Goal: Task Accomplishment & Management: Use online tool/utility

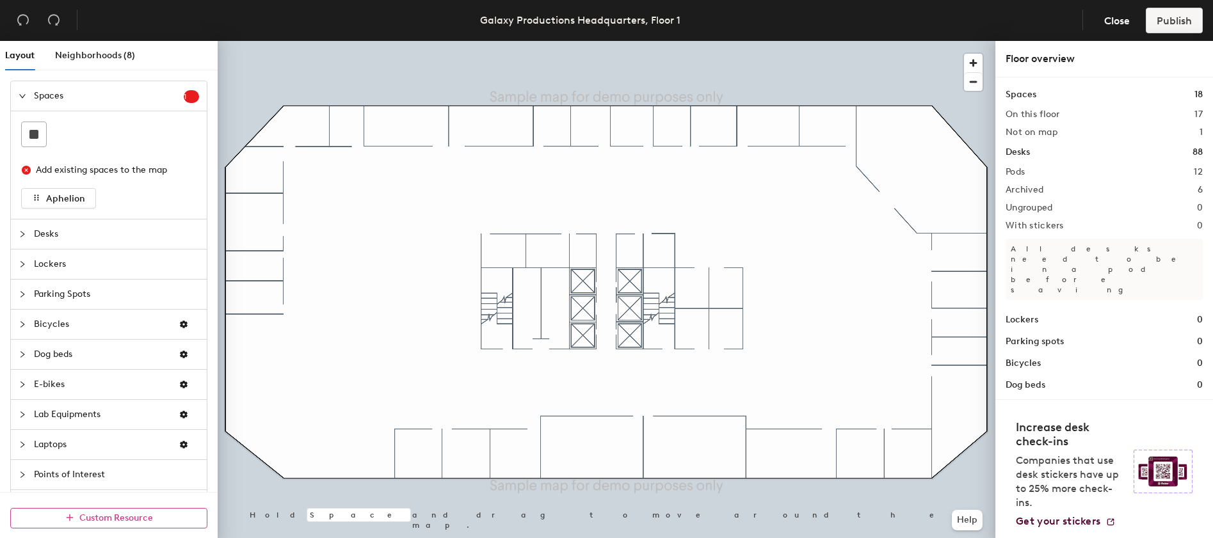
click at [116, 520] on span "Custom Resource" at bounding box center [116, 518] width 74 height 11
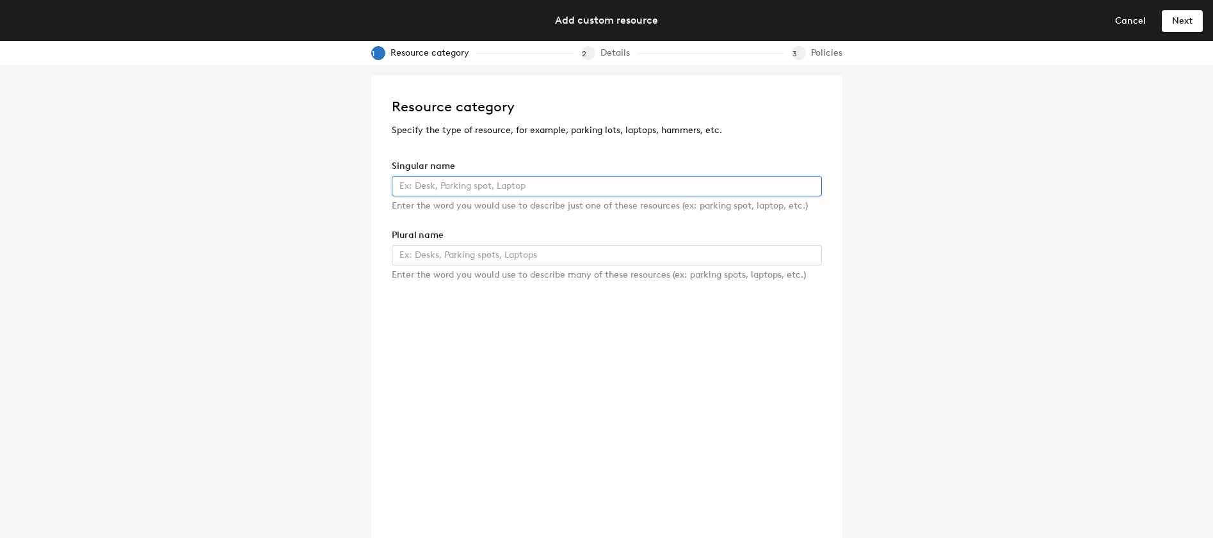
click at [459, 189] on input "text" at bounding box center [607, 186] width 430 height 20
type input "Lab Bench"
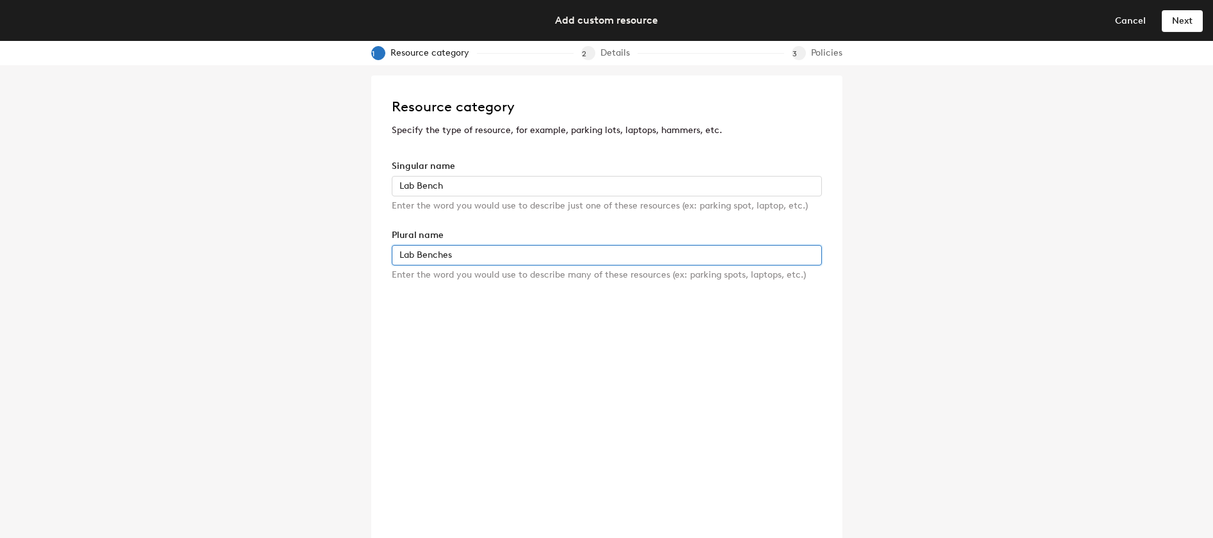
type input "Lab Benches"
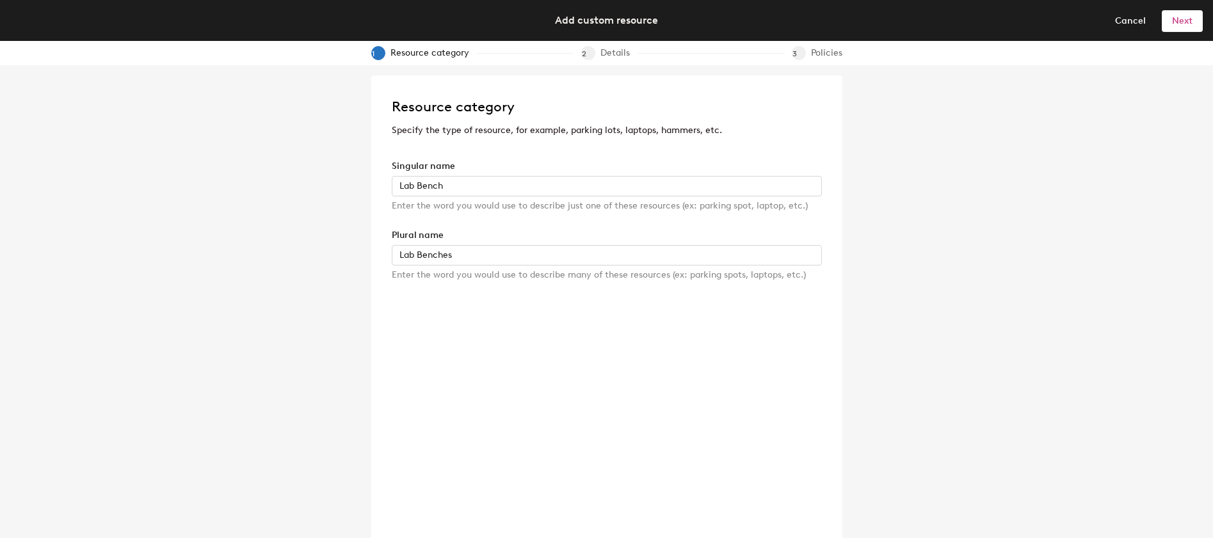
click at [1185, 26] on button "Next" at bounding box center [1182, 20] width 41 height 20
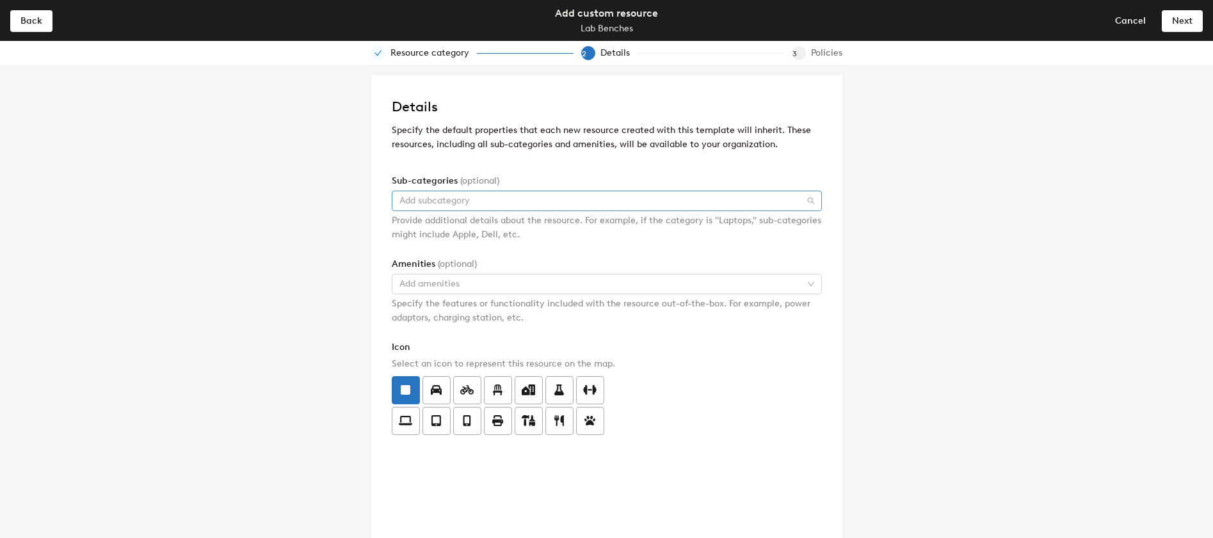
click at [483, 198] on div at bounding box center [600, 201] width 412 height 18
click at [533, 265] on div "Amenities (optional)" at bounding box center [607, 264] width 430 height 14
click at [511, 286] on div at bounding box center [600, 284] width 412 height 18
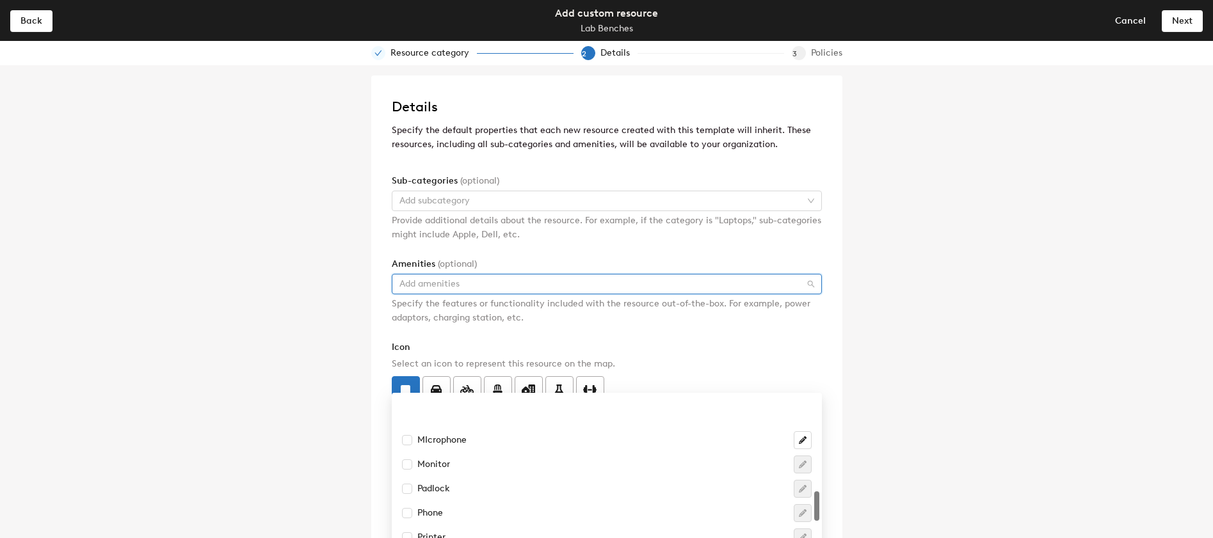
scroll to position [736, 0]
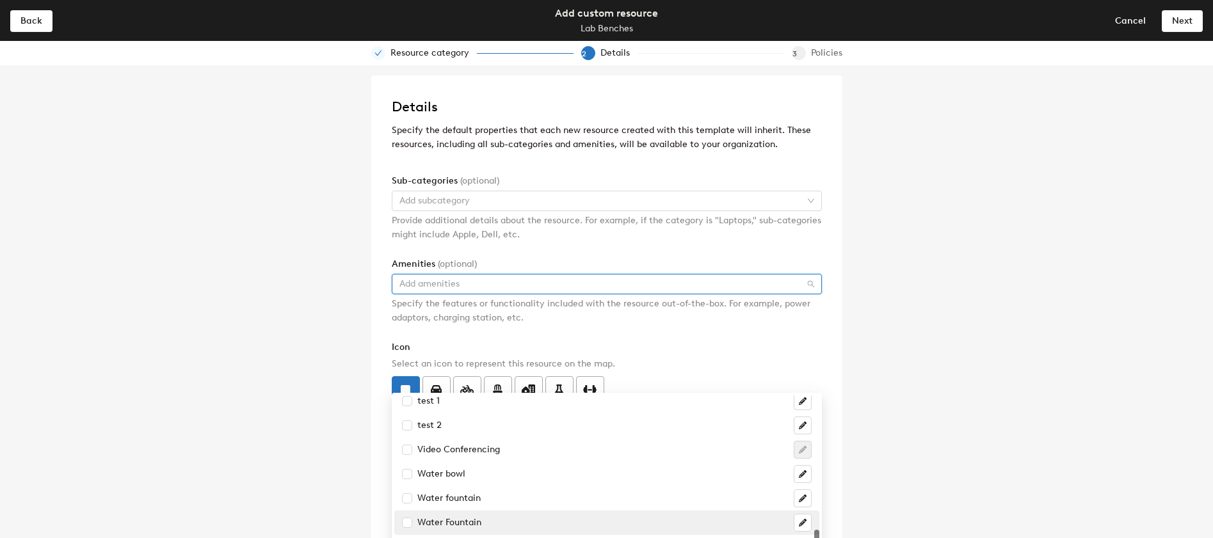
type input "m"
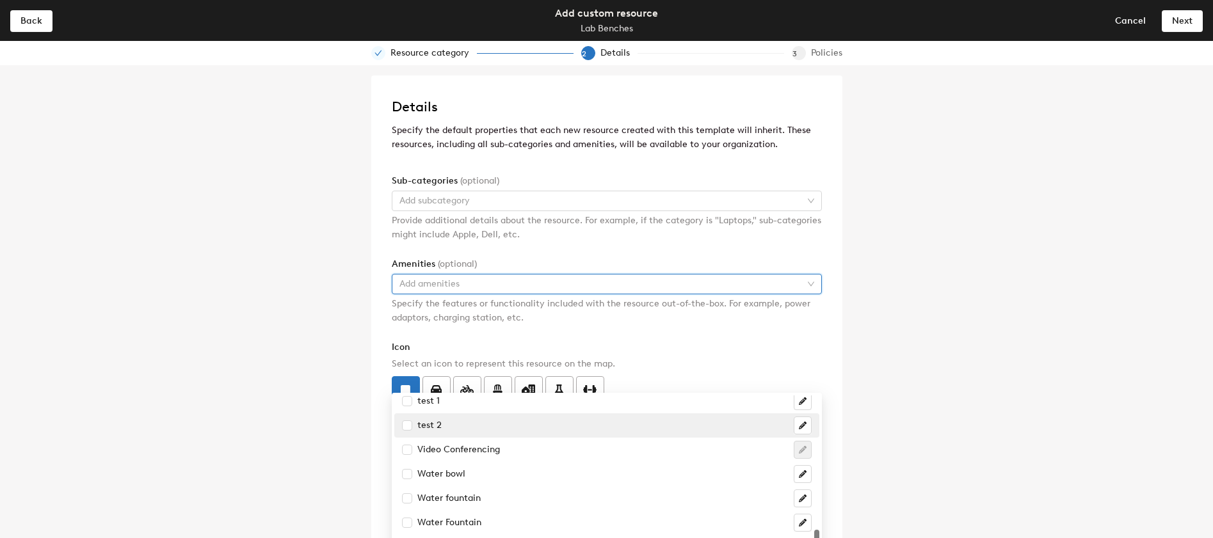
click at [428, 285] on div at bounding box center [600, 284] width 412 height 18
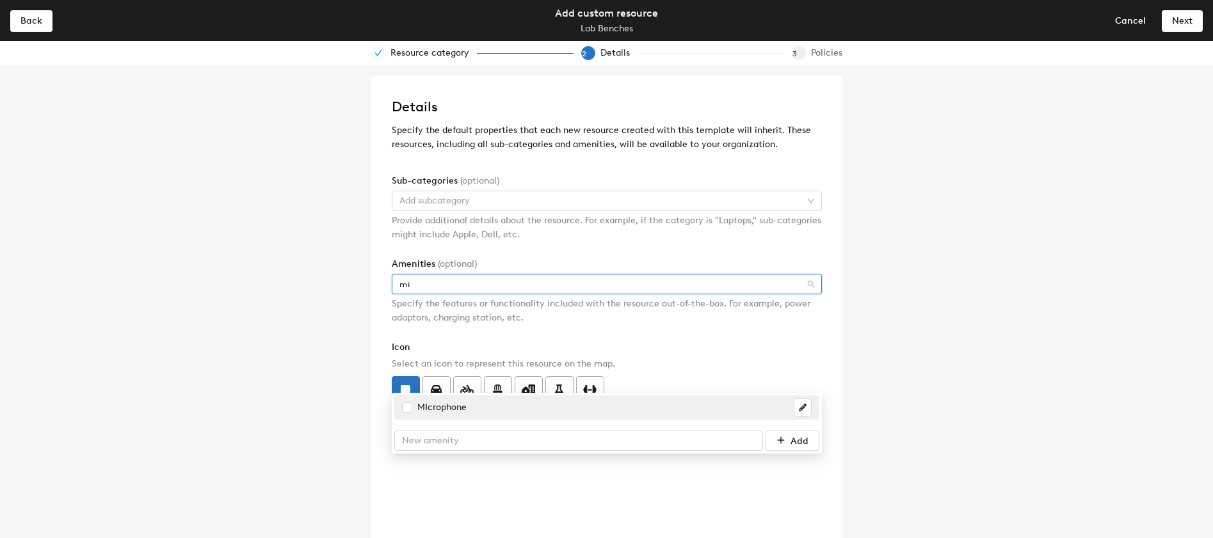
scroll to position [0, 0]
type input "micro"
click at [428, 396] on div "11257 MIcrophone Add" at bounding box center [606, 424] width 425 height 56
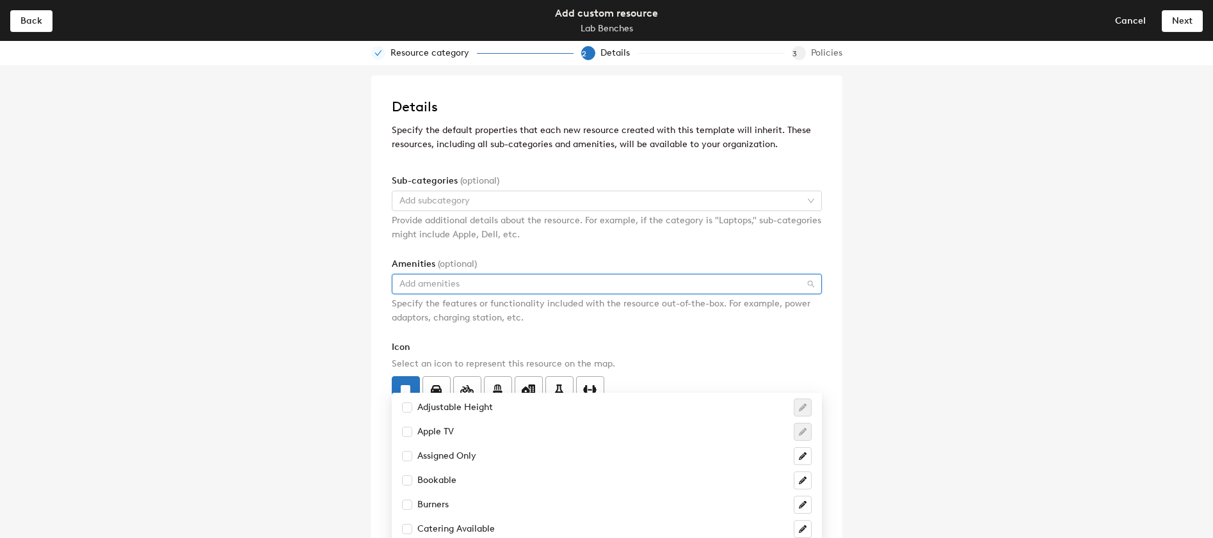
type input "microscope"
click at [529, 282] on div "microscope" at bounding box center [600, 284] width 412 height 18
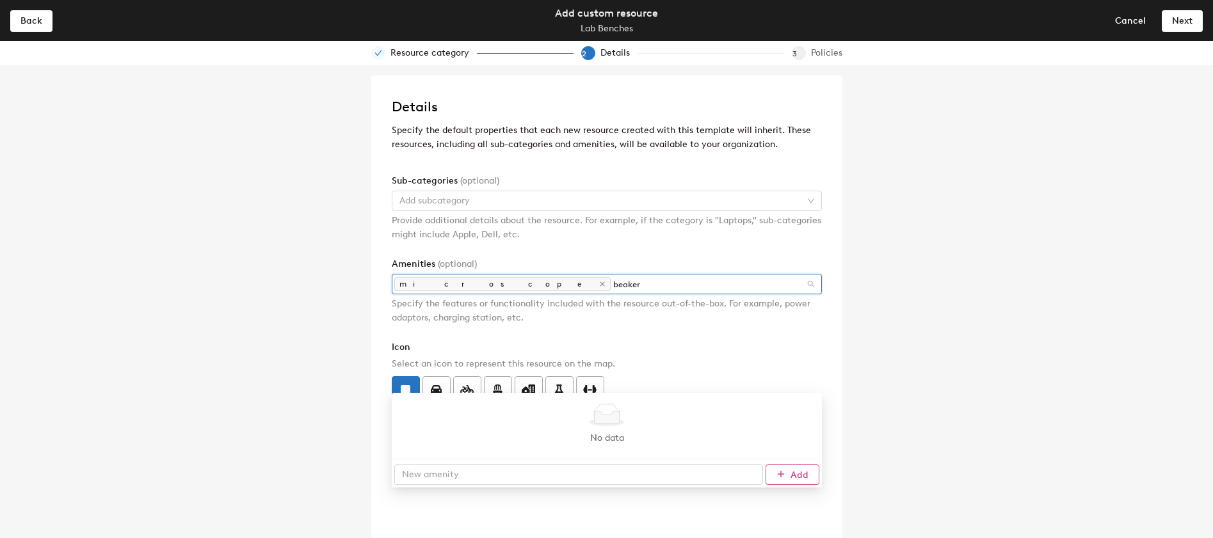
type input "beaker"
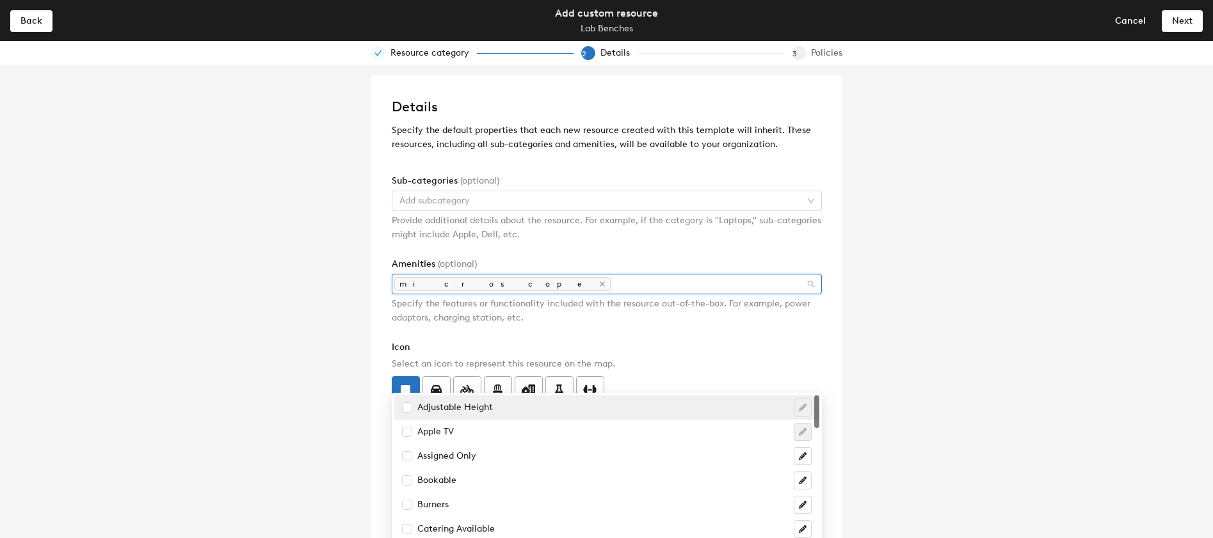
click at [792, 396] on div "1247 1 Adjustable Height Apple TV Assigned Only Bookable Burners Catering Avail…" at bounding box center [606, 493] width 425 height 195
type input "beaker"
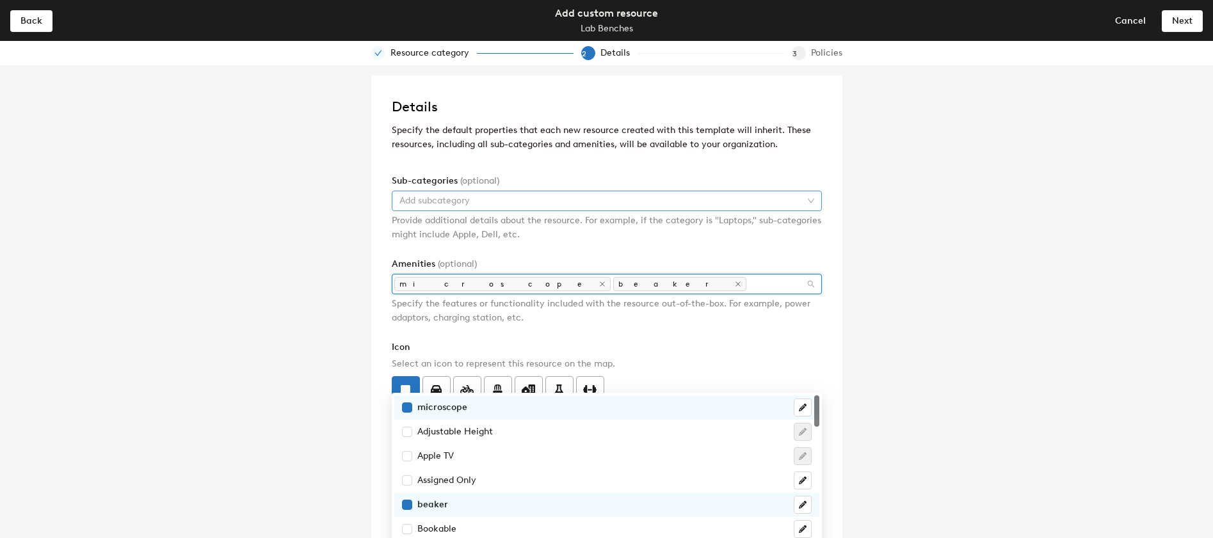
click at [445, 198] on div at bounding box center [600, 201] width 412 height 18
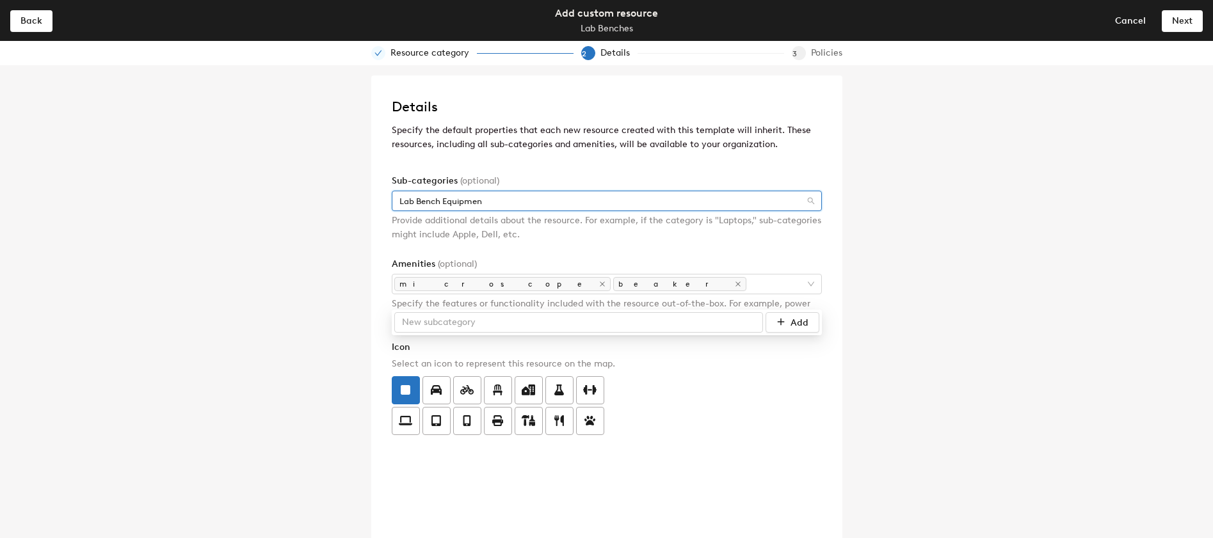
type input "Lab Bench Equipment"
click at [622, 195] on div at bounding box center [600, 201] width 412 height 18
click at [582, 200] on div at bounding box center [600, 201] width 412 height 18
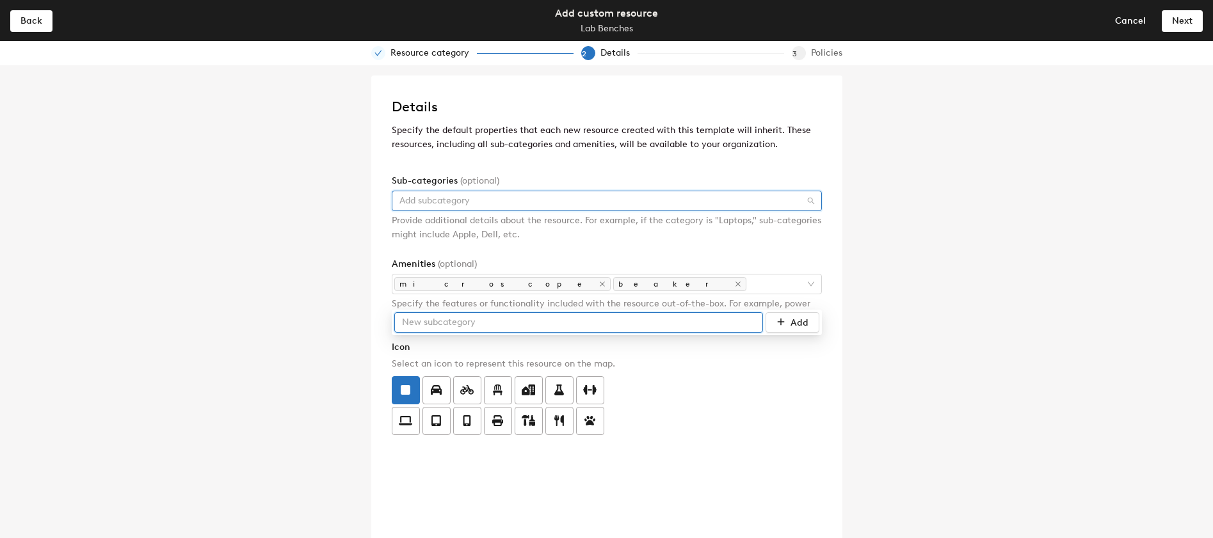
click at [539, 312] on input "text" at bounding box center [578, 322] width 369 height 20
click at [531, 312] on input "Lab Bench Equipment" at bounding box center [578, 322] width 369 height 20
click at [453, 312] on input "Lab Bench Equipment" at bounding box center [578, 322] width 369 height 20
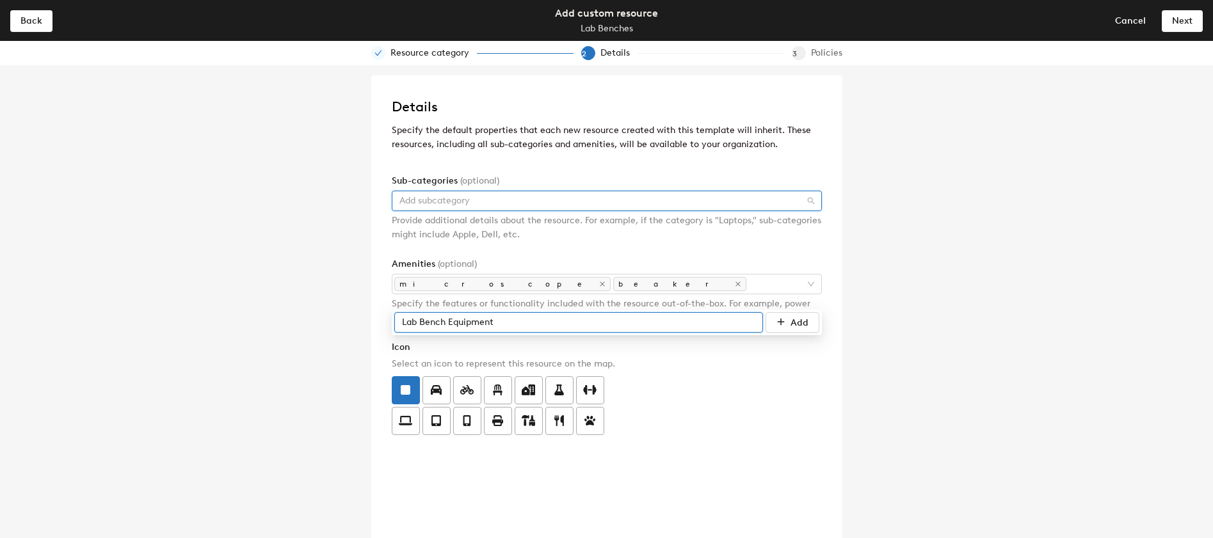
drag, startPoint x: 452, startPoint y: 225, endPoint x: 461, endPoint y: 225, distance: 9.0
click at [461, 312] on input "Lab Bench Equipment" at bounding box center [578, 322] width 369 height 20
drag, startPoint x: 450, startPoint y: 227, endPoint x: 503, endPoint y: 223, distance: 53.2
click at [503, 312] on input "Lab Bench Equipment" at bounding box center [578, 322] width 369 height 20
type input "Lab Bench Equipment"
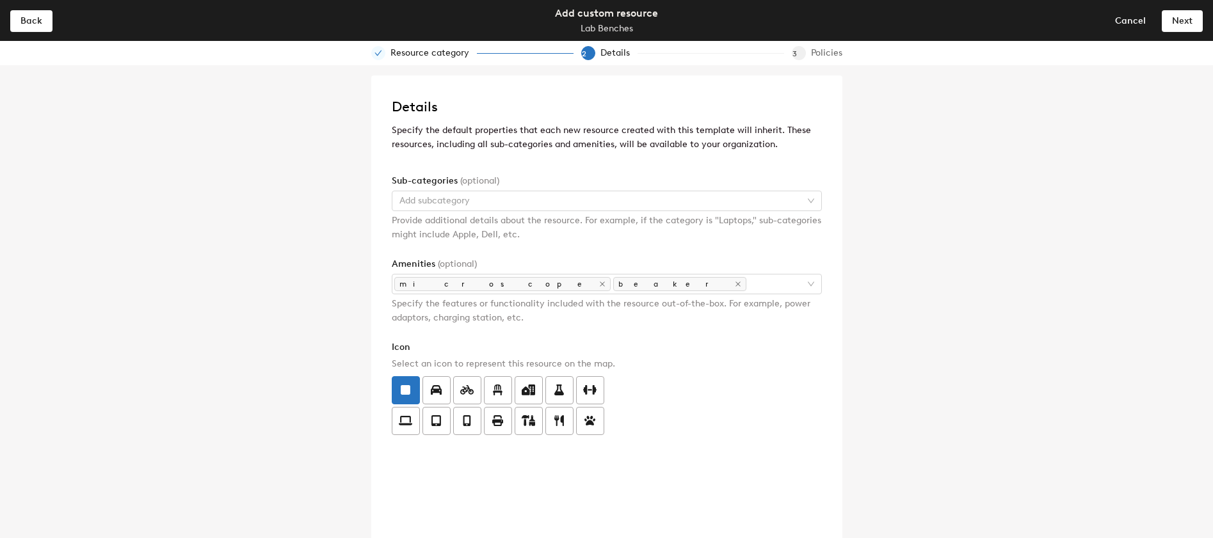
click at [552, 187] on div "Sub-categories (optional)" at bounding box center [607, 181] width 430 height 14
click at [552, 197] on div at bounding box center [600, 201] width 412 height 18
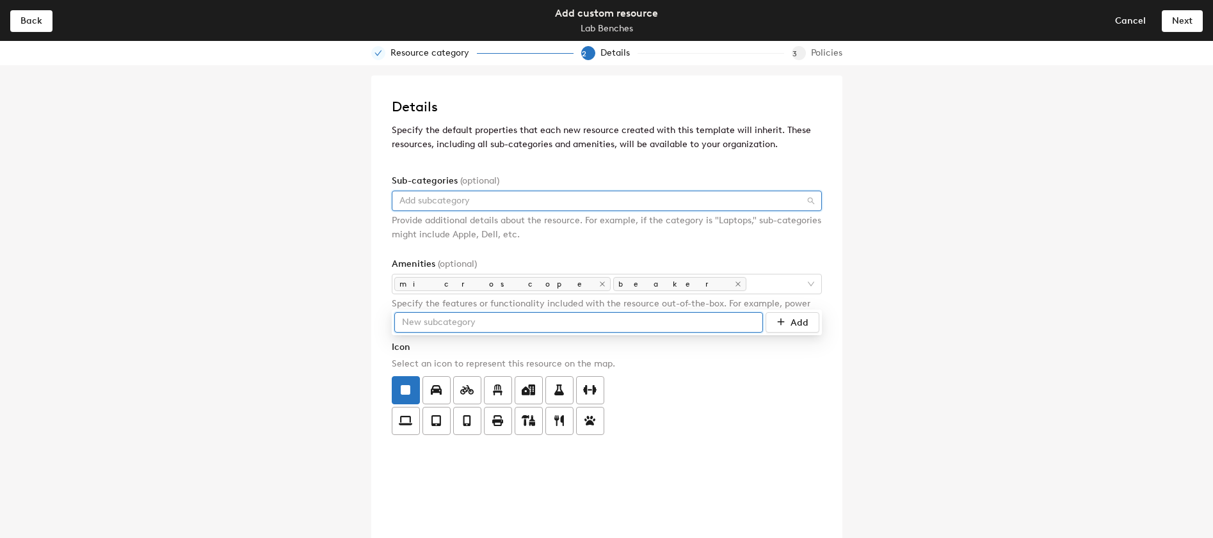
click at [475, 312] on input "text" at bounding box center [578, 322] width 369 height 20
type input "Lab Bench Equipment"
click at [791, 317] on span "Add" at bounding box center [799, 322] width 18 height 11
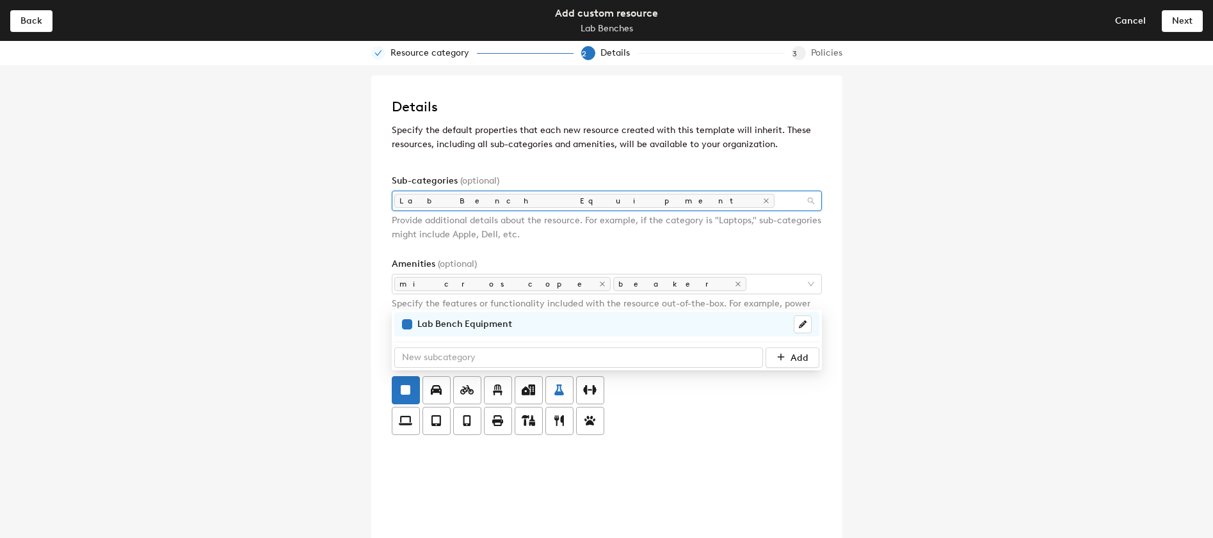
click at [559, 394] on icon at bounding box center [559, 391] width 10 height 12
click at [546, 383] on input "radio" at bounding box center [546, 383] width 0 height 0
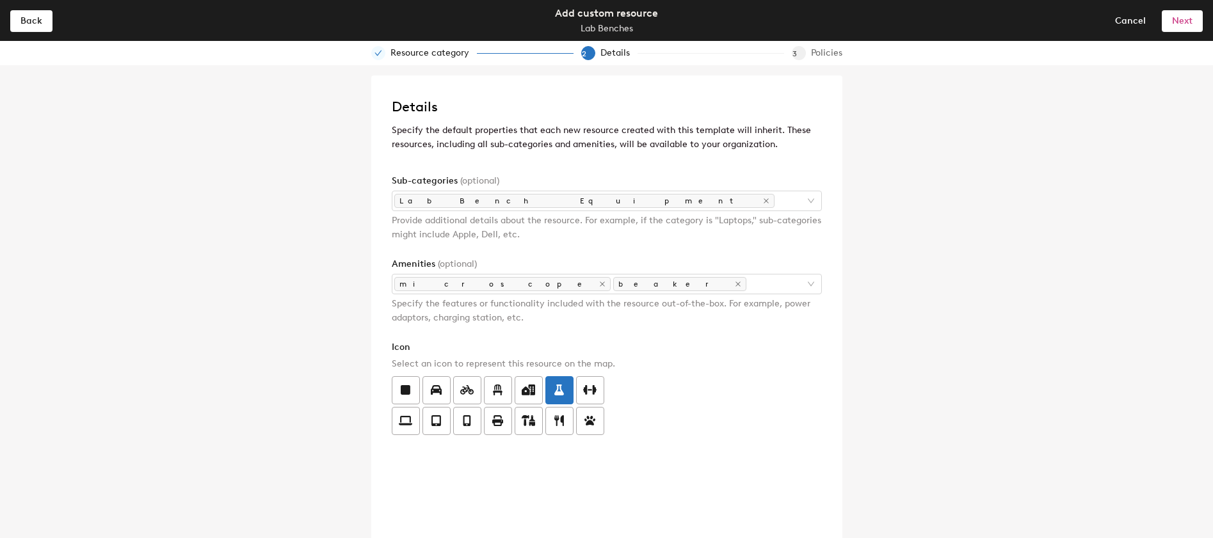
click at [1188, 26] on button "Next" at bounding box center [1182, 20] width 41 height 20
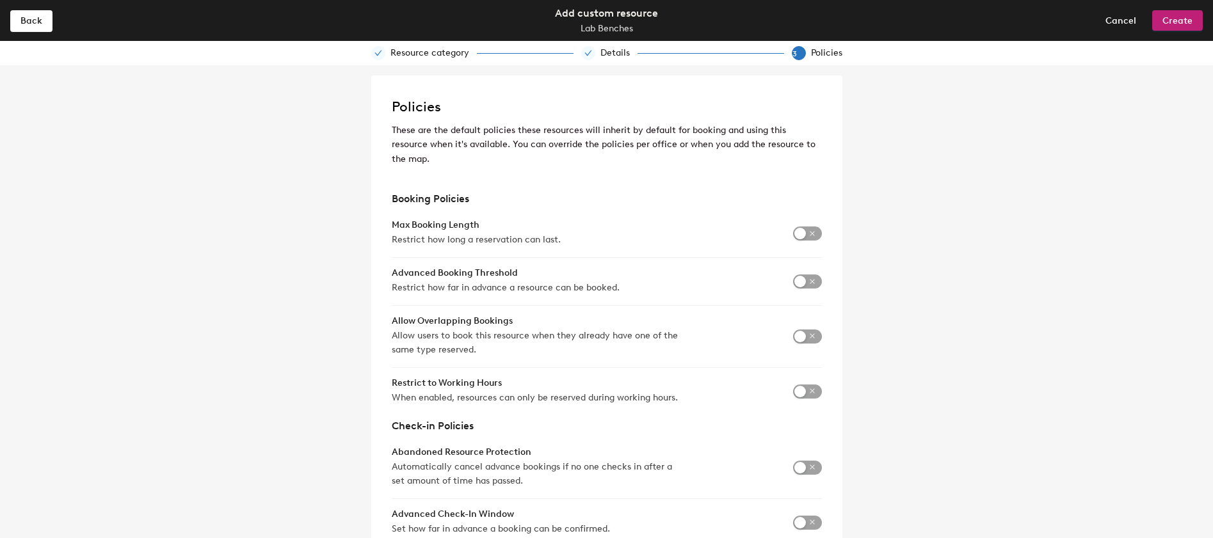
scroll to position [10, 0]
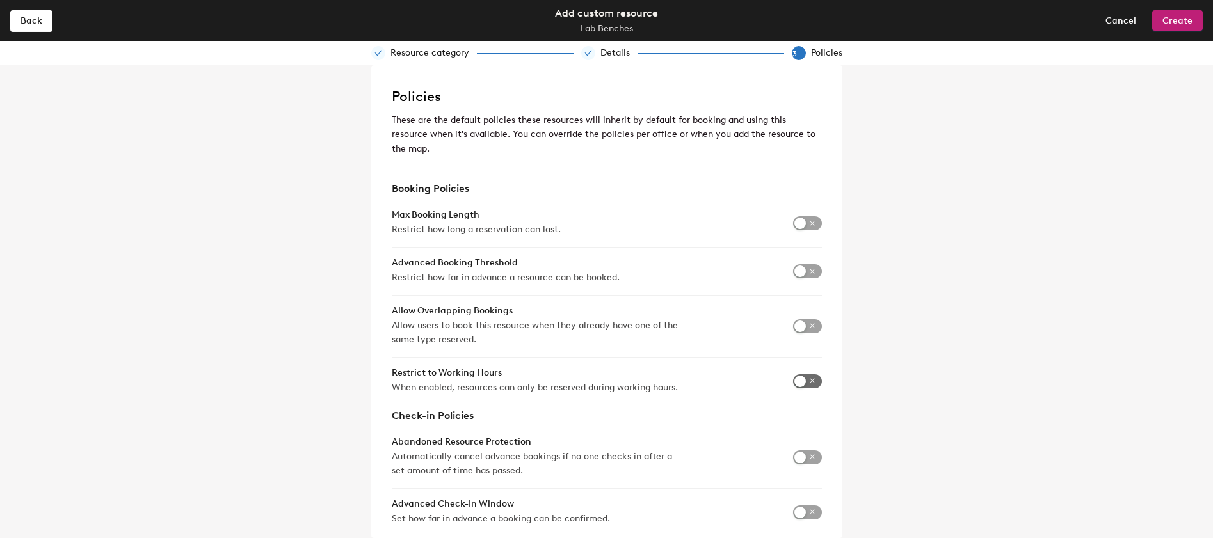
click at [812, 374] on span "button" at bounding box center [807, 381] width 29 height 14
click at [817, 216] on span "button" at bounding box center [807, 223] width 29 height 14
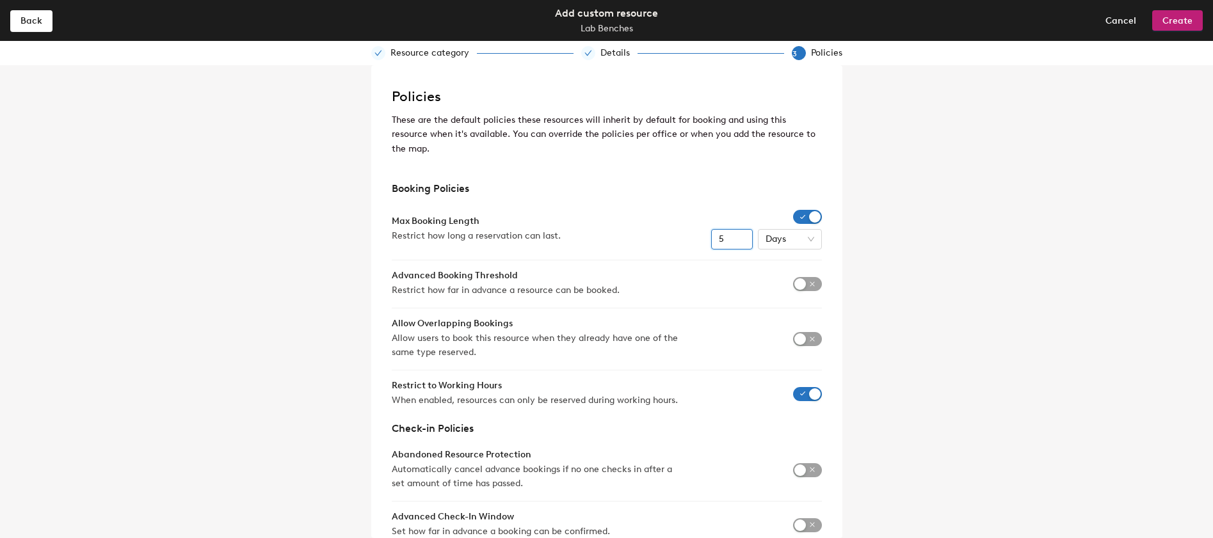
click at [730, 230] on input "5" at bounding box center [732, 239] width 42 height 20
drag, startPoint x: 727, startPoint y: 228, endPoint x: 713, endPoint y: 226, distance: 14.2
click at [713, 229] on input "5" at bounding box center [732, 239] width 42 height 20
click at [796, 230] on span "Days" at bounding box center [790, 239] width 49 height 19
type input "8"
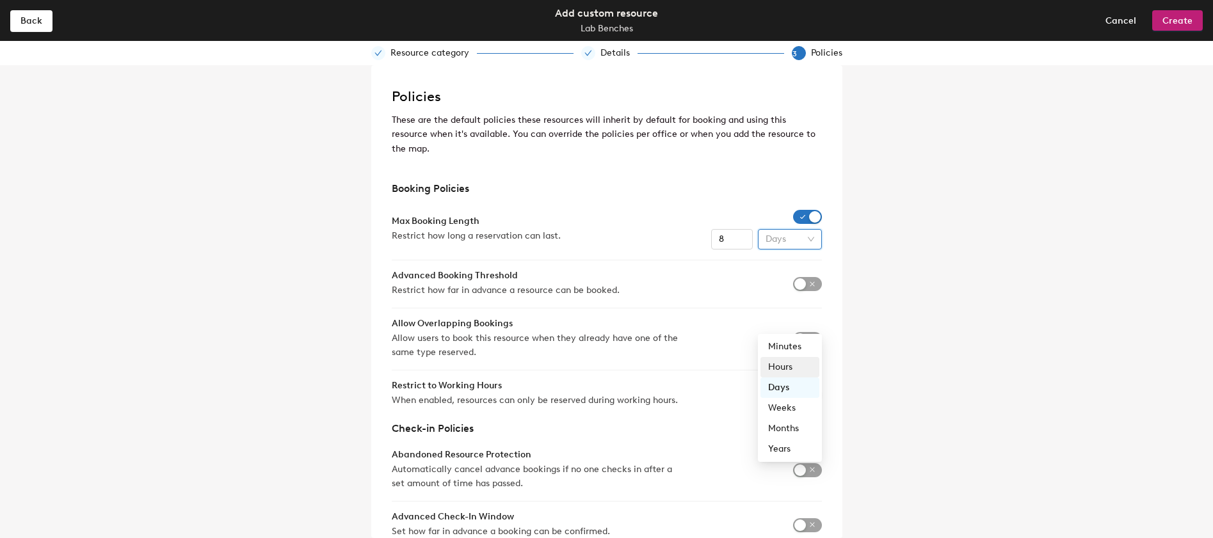
click at [792, 360] on div "Hours" at bounding box center [790, 367] width 44 height 14
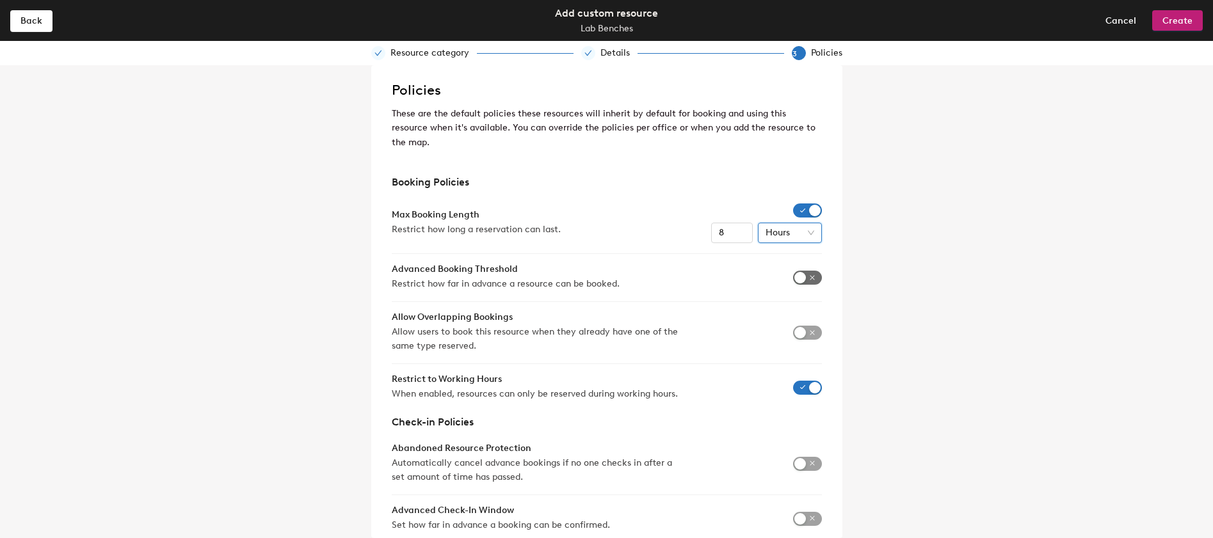
click at [815, 271] on span "button" at bounding box center [807, 278] width 29 height 14
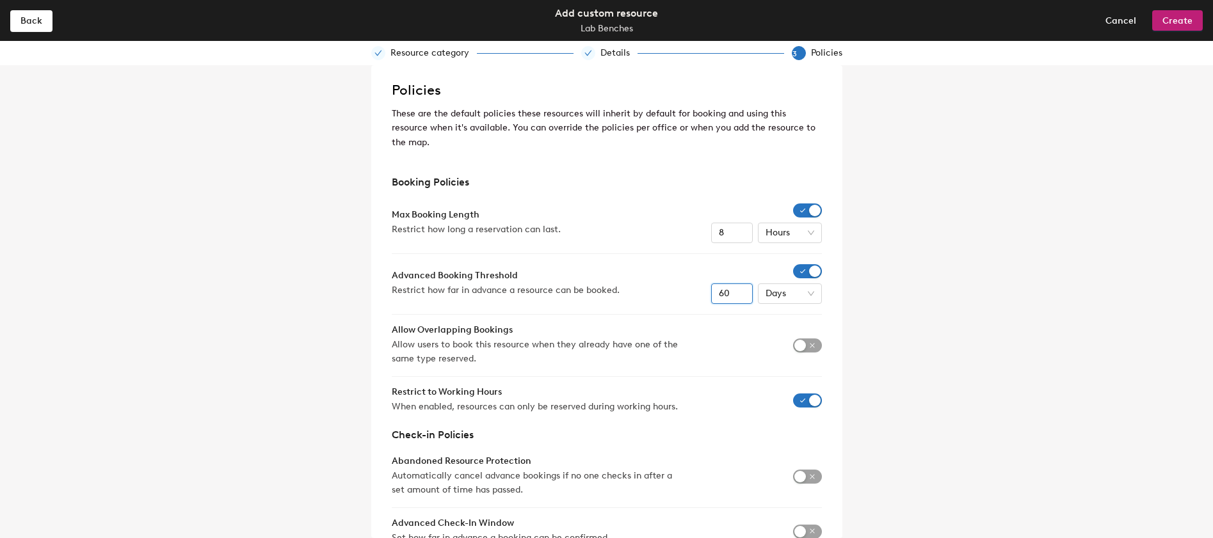
drag, startPoint x: 732, startPoint y: 278, endPoint x: 712, endPoint y: 279, distance: 19.9
click at [712, 284] on input "60" at bounding box center [732, 294] width 42 height 20
click at [808, 284] on span "Days" at bounding box center [790, 293] width 49 height 19
click at [793, 456] on div "Weeks" at bounding box center [790, 463] width 44 height 14
drag, startPoint x: 730, startPoint y: 278, endPoint x: 709, endPoint y: 278, distance: 21.1
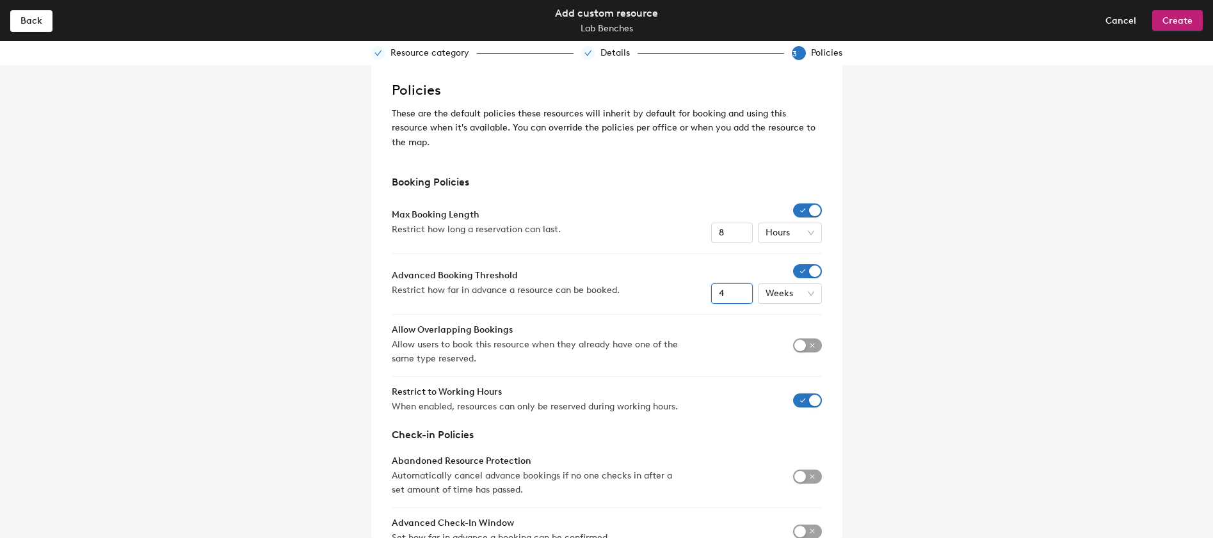
click at [709, 278] on div "4 Weeks" at bounding box center [758, 284] width 128 height 40
click at [790, 284] on span "Weeks" at bounding box center [790, 293] width 49 height 19
type input "1"
click at [799, 476] on div "Months" at bounding box center [790, 483] width 44 height 14
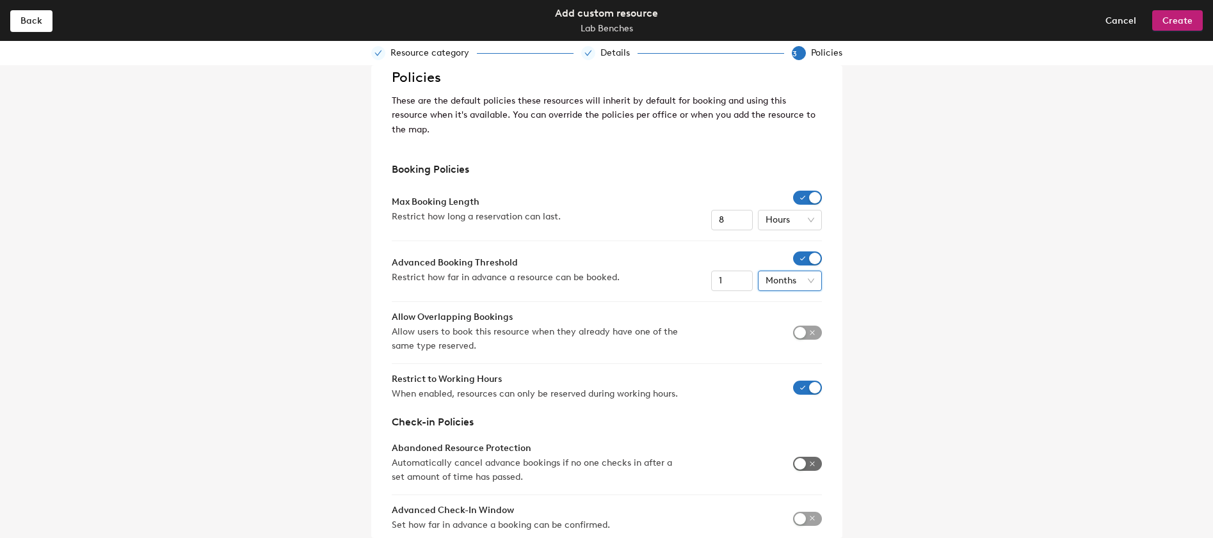
click at [810, 457] on span "button" at bounding box center [807, 464] width 29 height 14
drag, startPoint x: 728, startPoint y: 459, endPoint x: 713, endPoint y: 459, distance: 15.4
click at [713, 463] on input "2" at bounding box center [732, 473] width 42 height 20
type input "1"
click at [817, 512] on span "button" at bounding box center [807, 519] width 29 height 14
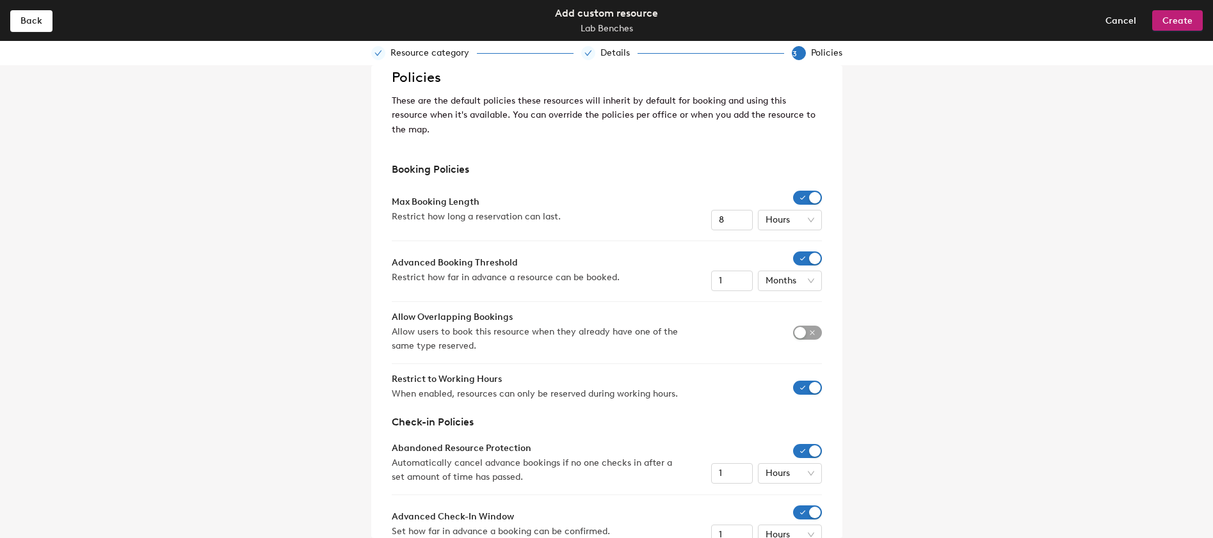
scroll to position [33, 0]
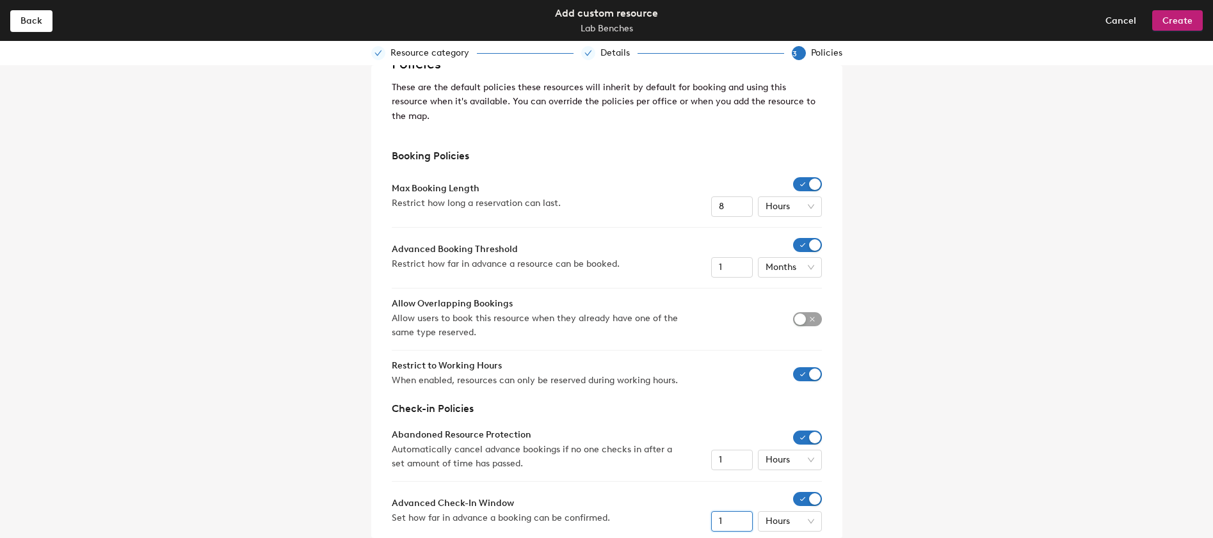
drag, startPoint x: 725, startPoint y: 506, endPoint x: 711, endPoint y: 506, distance: 14.1
click at [711, 511] on input "1" at bounding box center [732, 521] width 42 height 20
type input "4"
click at [1183, 18] on span "Create" at bounding box center [1177, 20] width 30 height 11
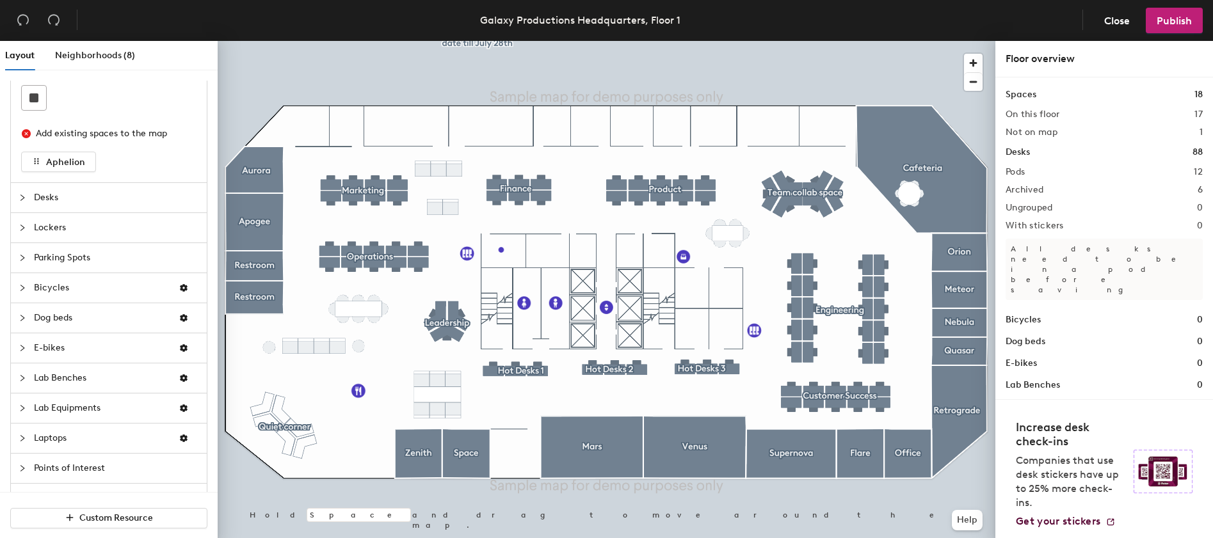
scroll to position [68, 0]
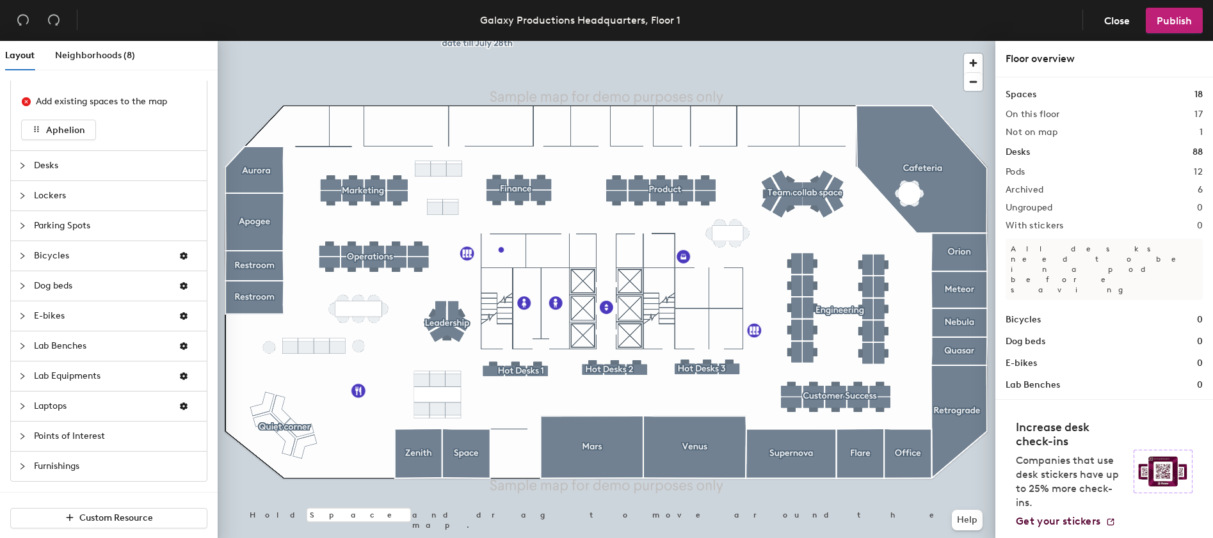
click at [20, 348] on icon "collapsed" at bounding box center [23, 346] width 8 height 8
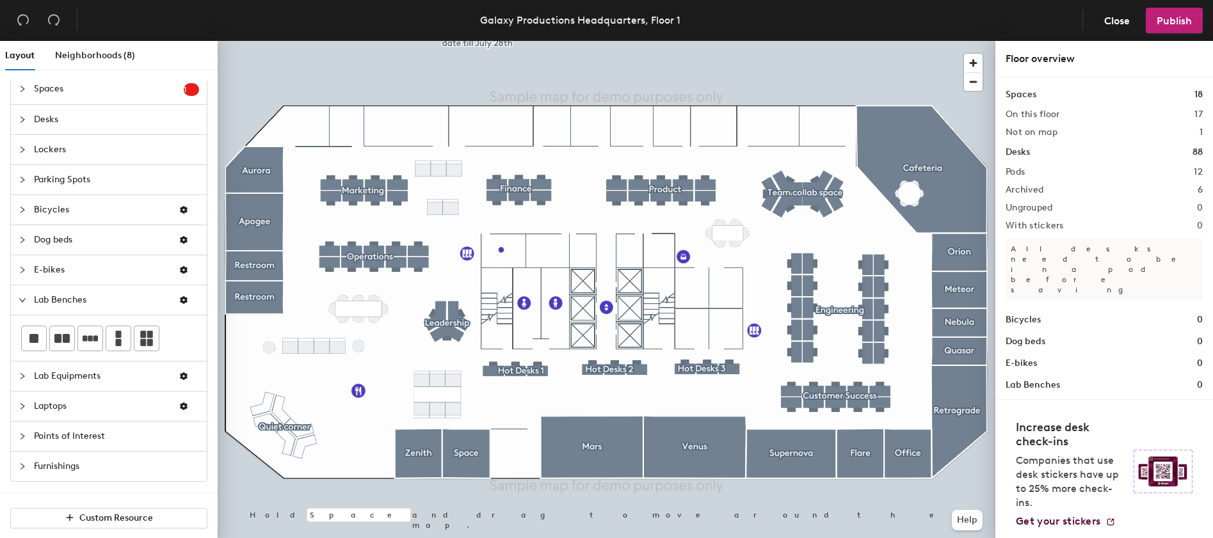
scroll to position [7, 0]
click at [38, 376] on span "Lab Equipments" at bounding box center [101, 376] width 134 height 29
click at [62, 308] on span "Lab Benches" at bounding box center [101, 299] width 134 height 29
click at [361, 442] on div "Layout Neighborhoods (8) Spaces 1 Add existing spaces to the map Aphelion Desks…" at bounding box center [606, 292] width 1213 height 502
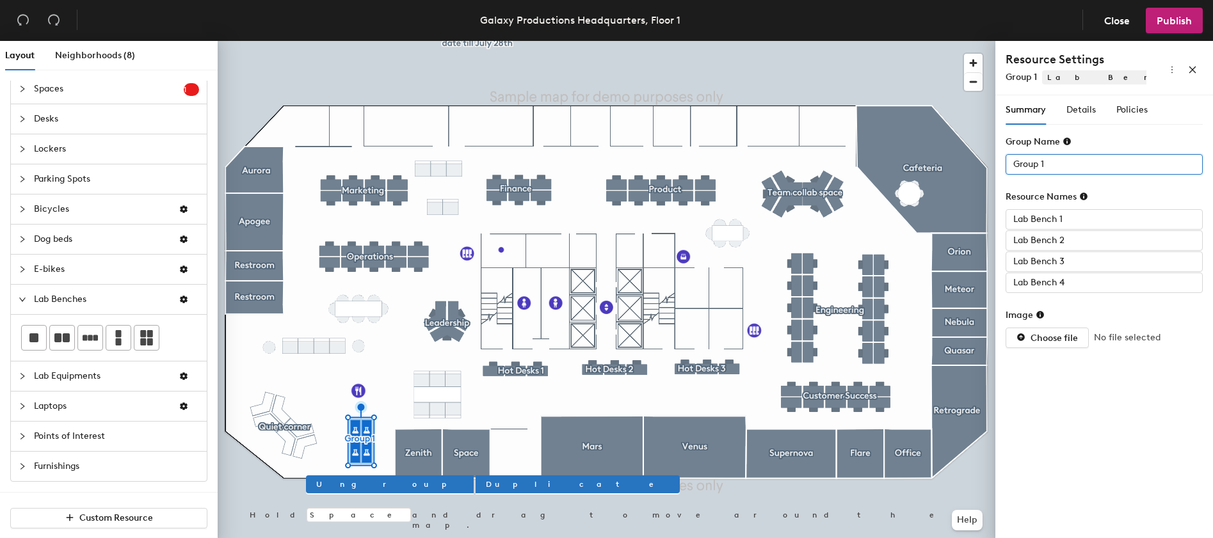
click at [1084, 161] on input "Group 1" at bounding box center [1104, 164] width 197 height 20
click at [1013, 163] on input "Lab Benches" at bounding box center [1104, 164] width 197 height 20
click at [1014, 166] on input "Lab Benches" at bounding box center [1104, 164] width 197 height 20
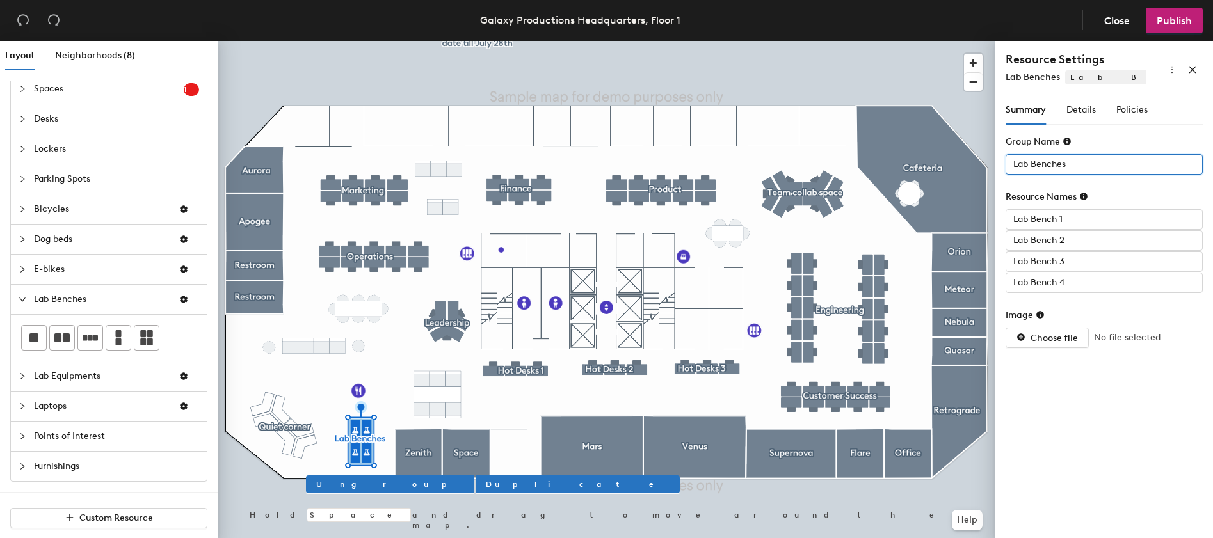
click at [1011, 166] on input "Lab Benches" at bounding box center [1104, 164] width 197 height 20
type input "🔬 Lab Benches"
click at [1175, 26] on span "Publish" at bounding box center [1174, 21] width 35 height 12
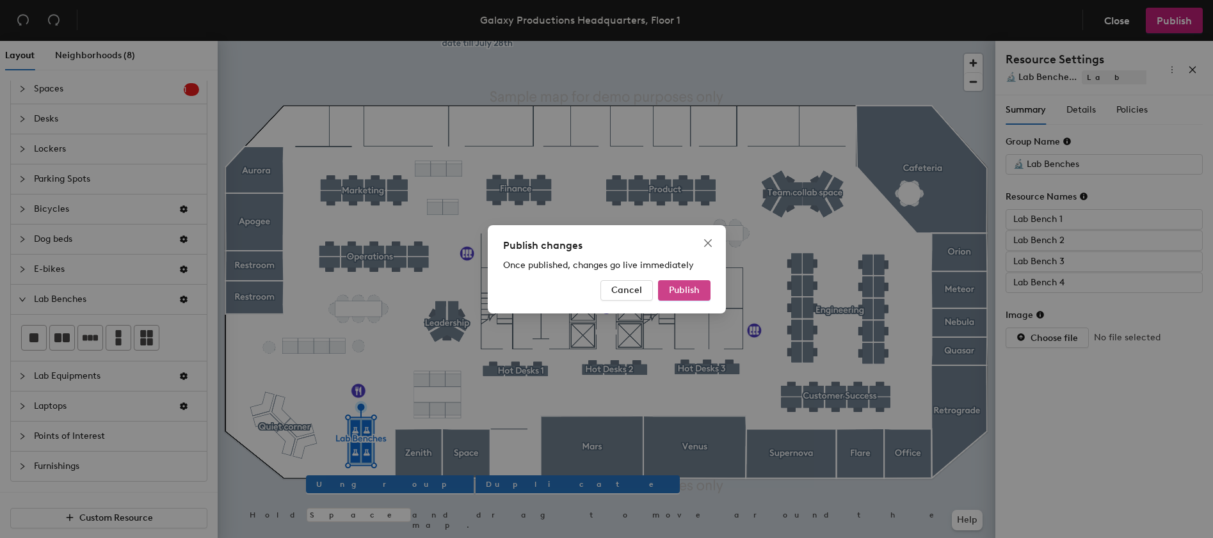
click at [686, 292] on span "Publish" at bounding box center [684, 290] width 31 height 11
